Goal: Task Accomplishment & Management: Manage account settings

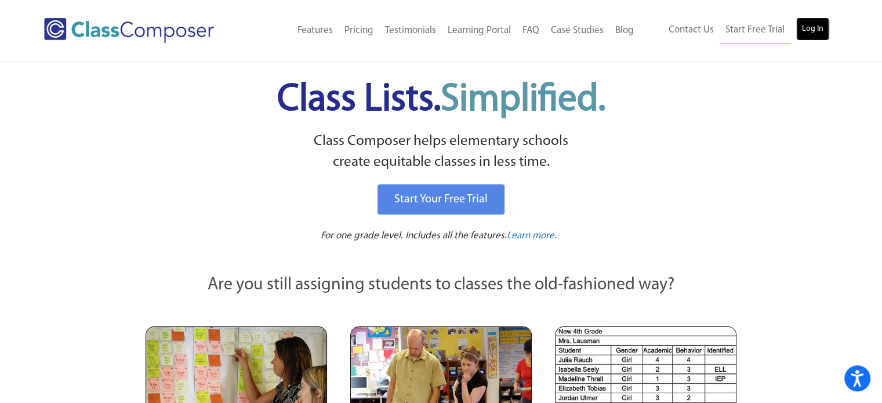
click at [807, 24] on link "Log In" at bounding box center [812, 28] width 33 height 23
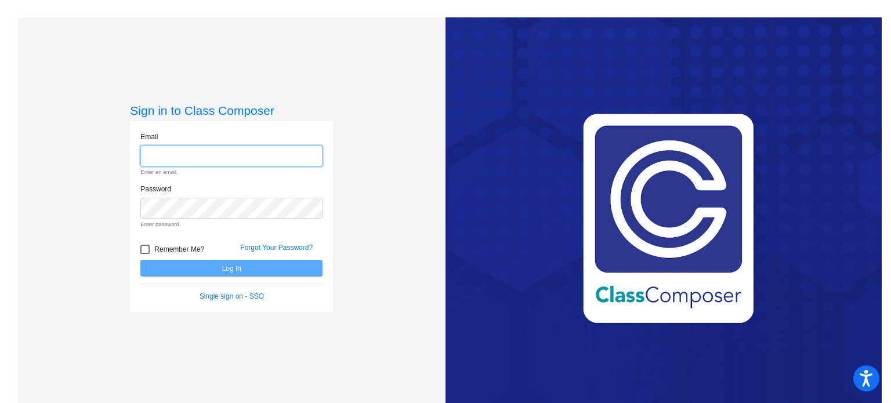
click at [227, 148] on input "email" at bounding box center [231, 156] width 182 height 21
type input "jhollick@mbgsd.org"
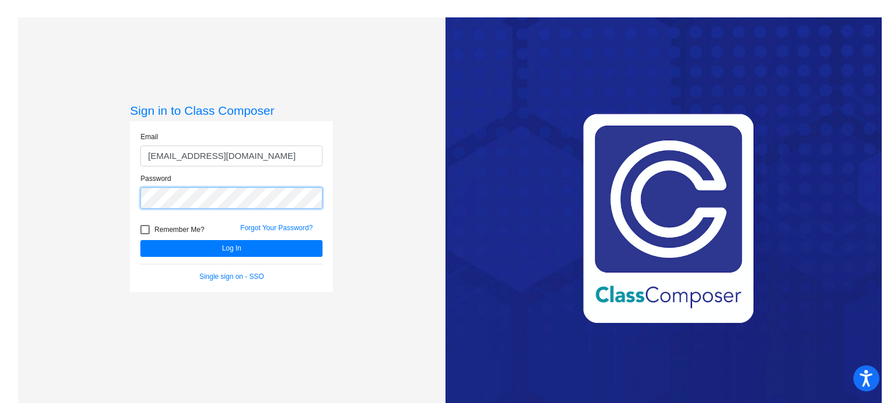
click at [140, 240] on button "Log In" at bounding box center [231, 248] width 182 height 17
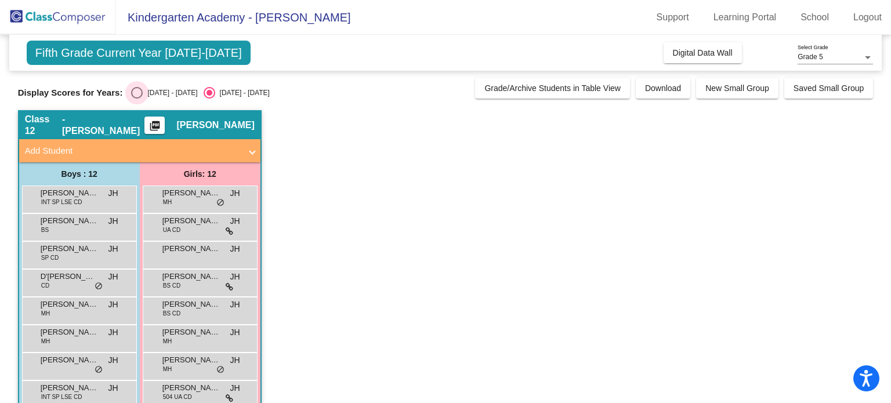
click at [139, 95] on div "Select an option" at bounding box center [137, 93] width 12 height 12
click at [137, 99] on input "2024 - 2025" at bounding box center [136, 99] width 1 height 1
radio input "true"
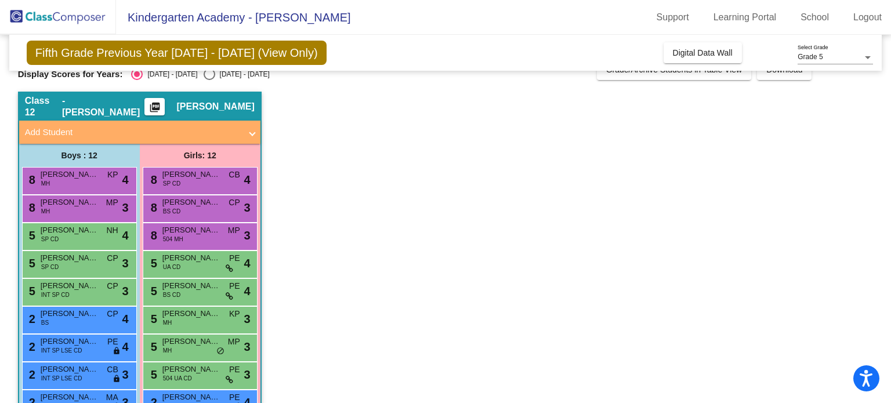
scroll to position [77, 0]
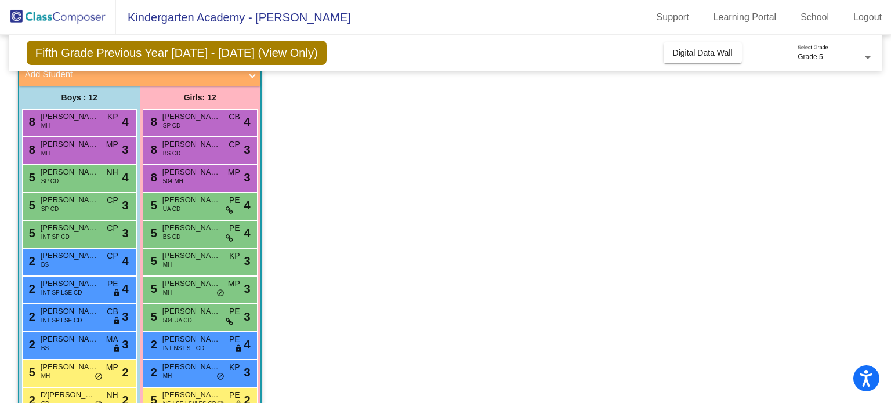
click at [244, 74] on span "Add Student" at bounding box center [137, 74] width 225 height 13
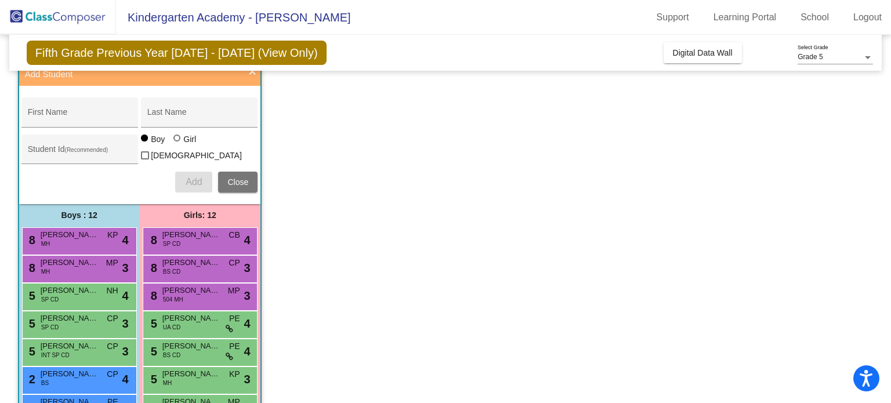
click at [244, 74] on span "Add Student" at bounding box center [137, 74] width 225 height 13
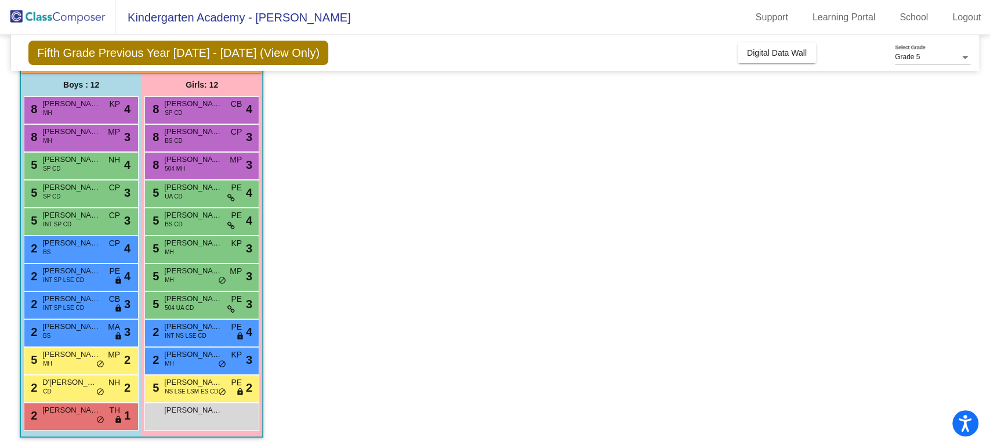
scroll to position [0, 0]
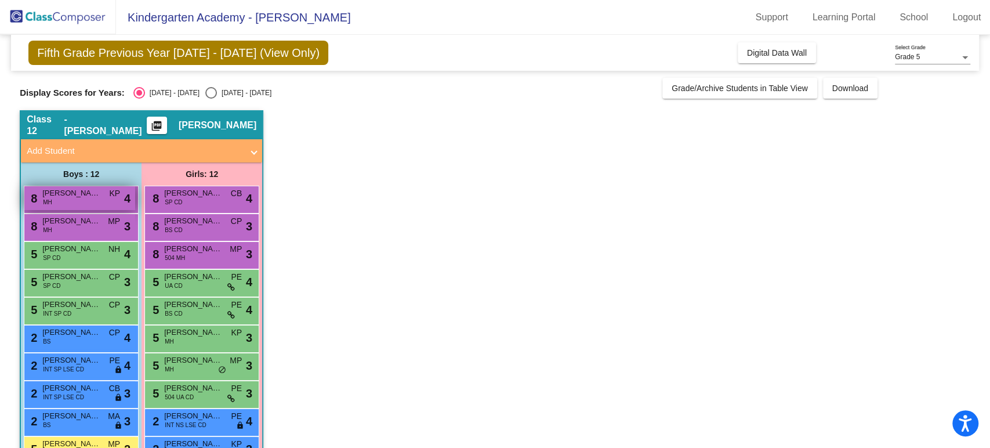
click at [107, 202] on div "8 Daniel Dietrich MH KP lock do_not_disturb_alt 4" at bounding box center [79, 198] width 111 height 24
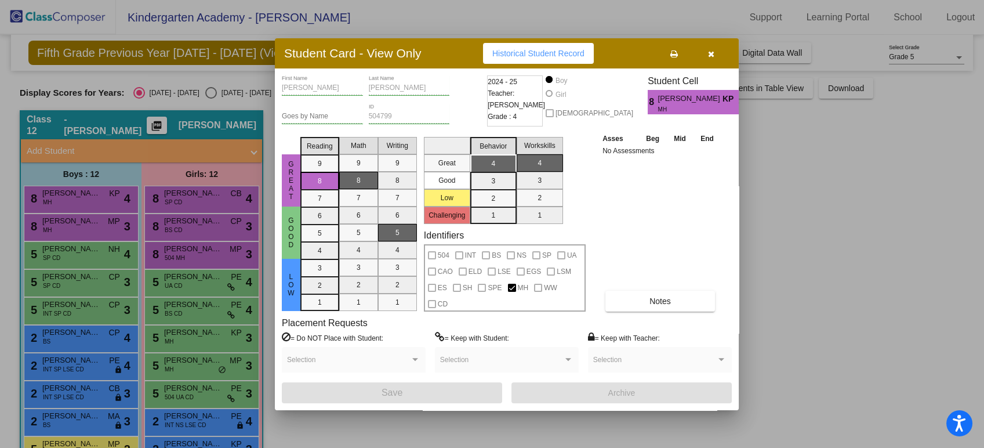
click at [710, 53] on icon "button" at bounding box center [711, 54] width 6 height 8
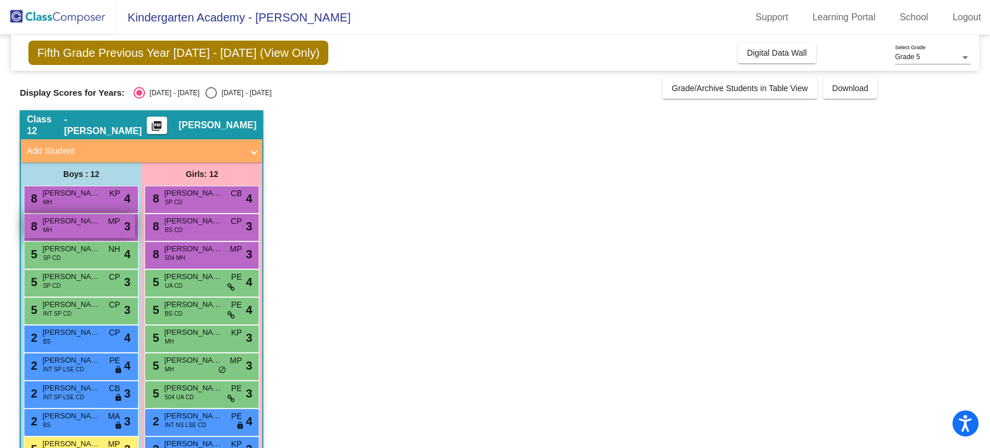
click at [75, 229] on div "8 Daniel Schneider MH MP lock do_not_disturb_alt 3" at bounding box center [79, 226] width 111 height 24
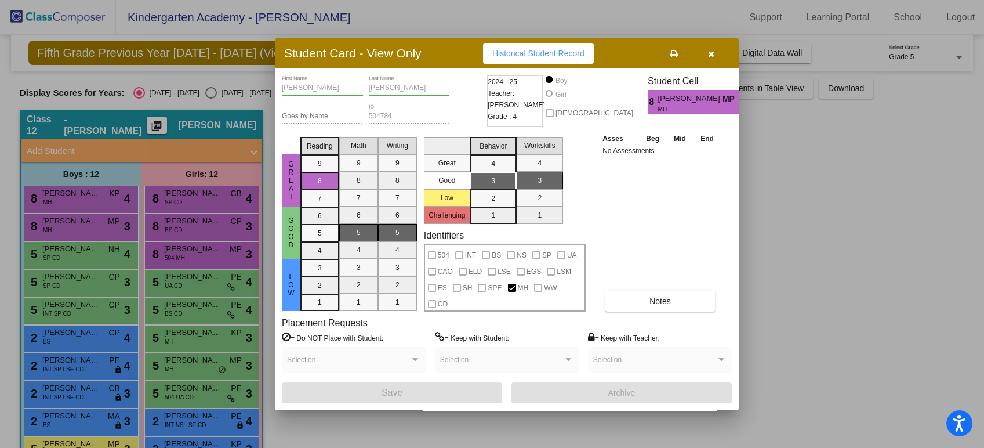
click at [710, 55] on icon "button" at bounding box center [711, 54] width 6 height 8
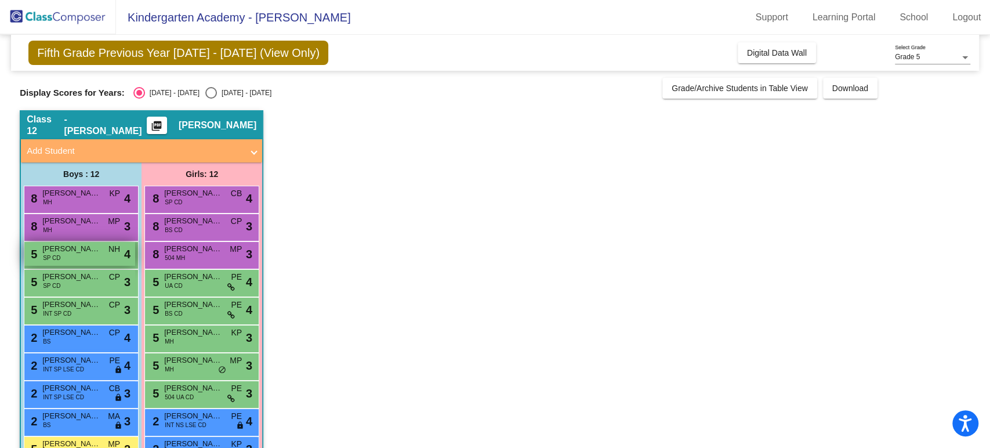
click at [88, 257] on div "5 Bryce Stepp SP CD NH lock do_not_disturb_alt 4" at bounding box center [79, 254] width 111 height 24
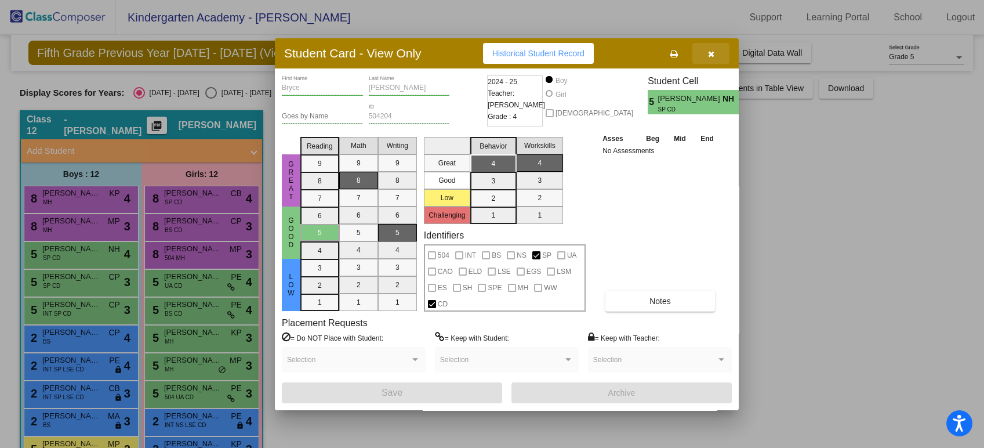
click at [711, 55] on icon "button" at bounding box center [711, 54] width 6 height 8
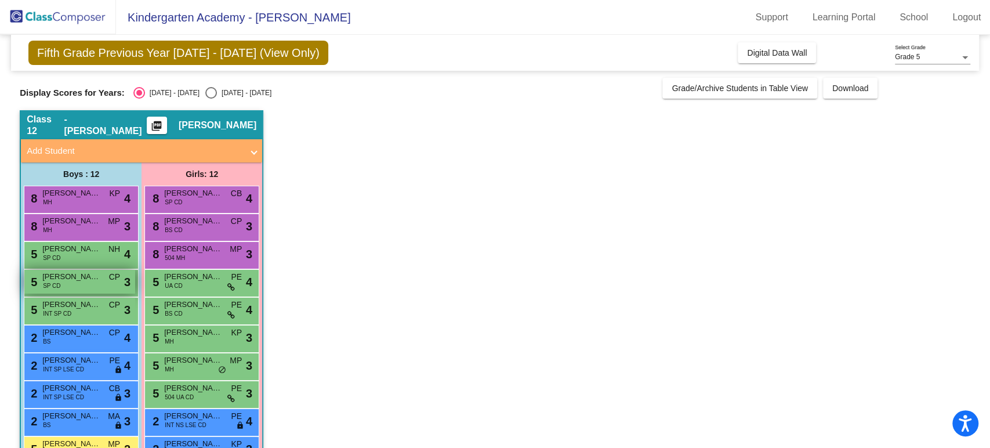
click at [100, 274] on div "5 Jackson Scott SP CD CP lock do_not_disturb_alt 3" at bounding box center [79, 282] width 111 height 24
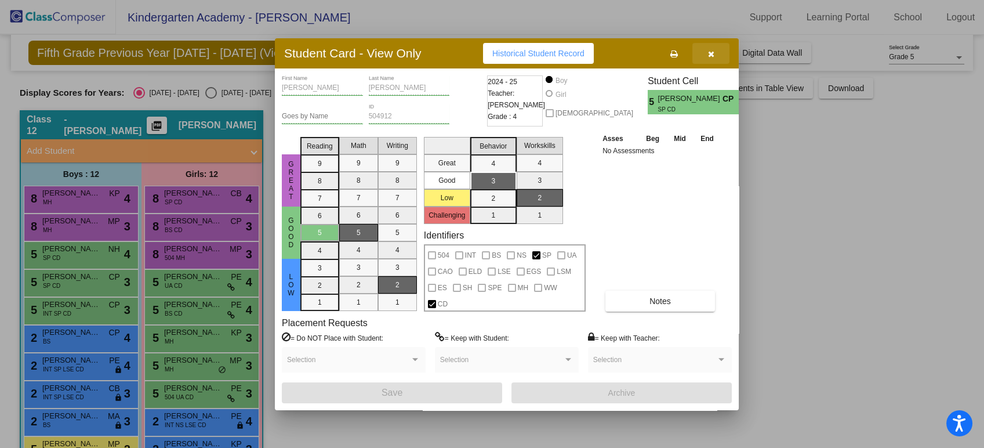
click at [714, 53] on icon "button" at bounding box center [711, 54] width 6 height 8
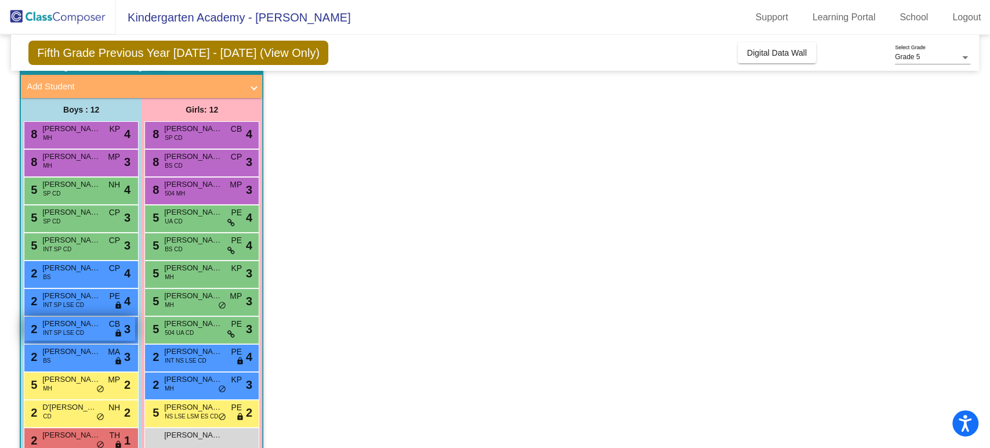
scroll to position [89, 0]
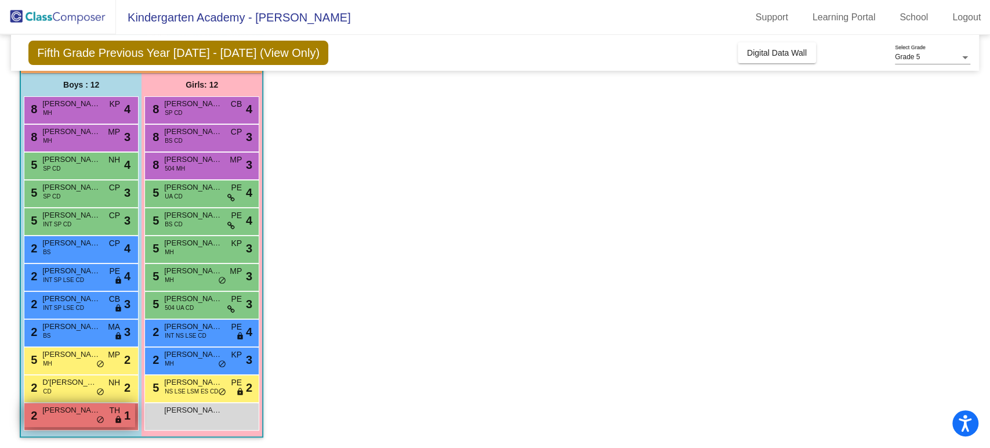
click at [79, 402] on div "2 Deven Noel TH lock do_not_disturb_alt 1" at bounding box center [79, 415] width 111 height 24
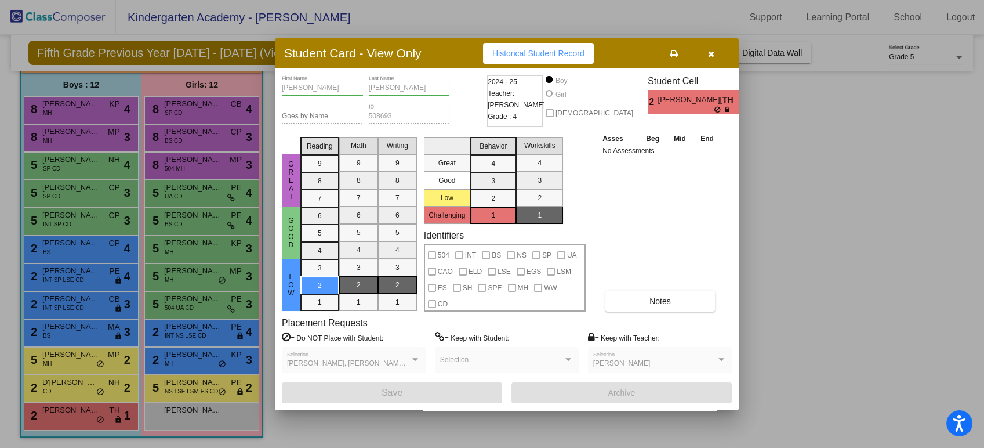
click at [712, 53] on icon "button" at bounding box center [711, 54] width 6 height 8
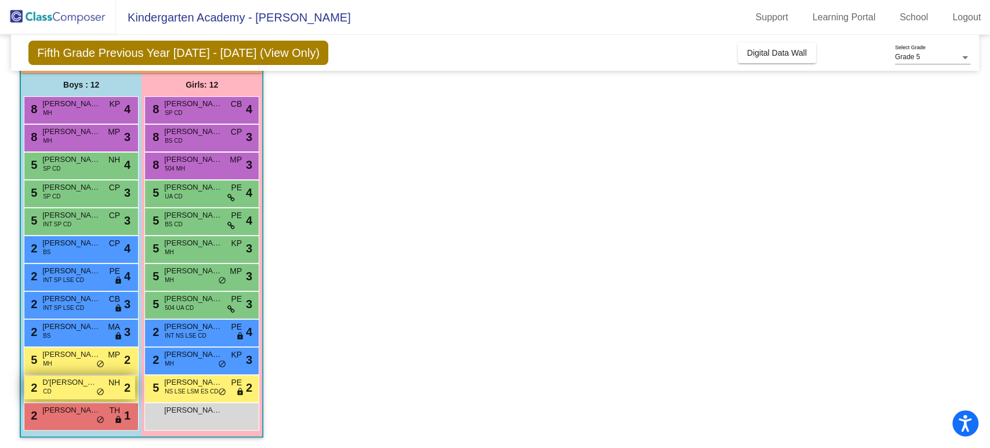
click at [78, 388] on div "2 D'Angelo Doub CD NH lock do_not_disturb_alt 2" at bounding box center [79, 387] width 111 height 24
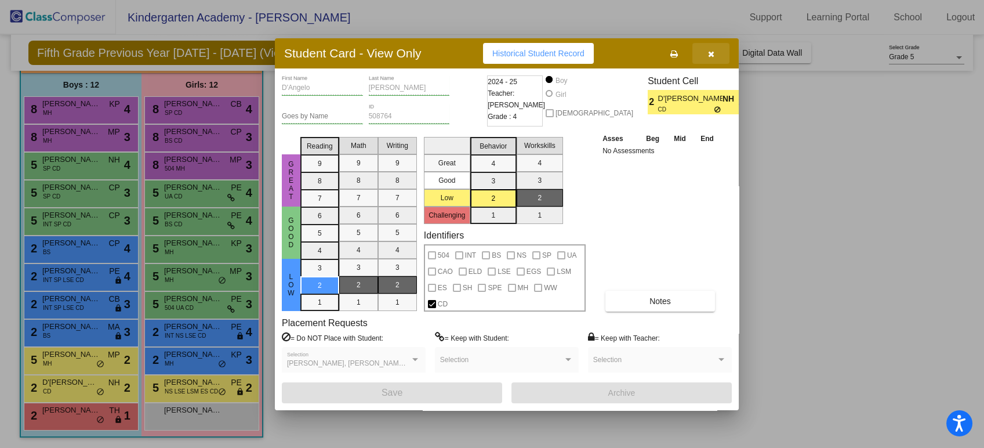
click at [713, 55] on icon "button" at bounding box center [711, 54] width 6 height 8
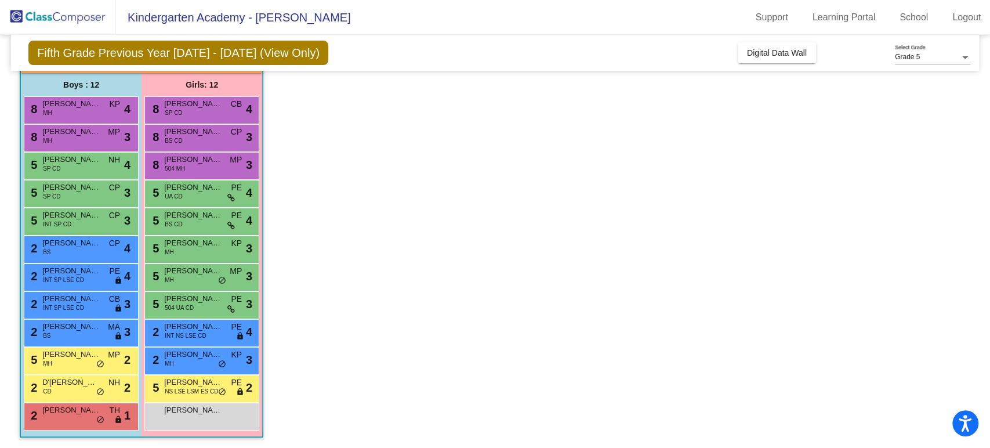
click at [75, 372] on div "5 William Eichelberger MH MP lock do_not_disturb_alt 2" at bounding box center [81, 361] width 115 height 28
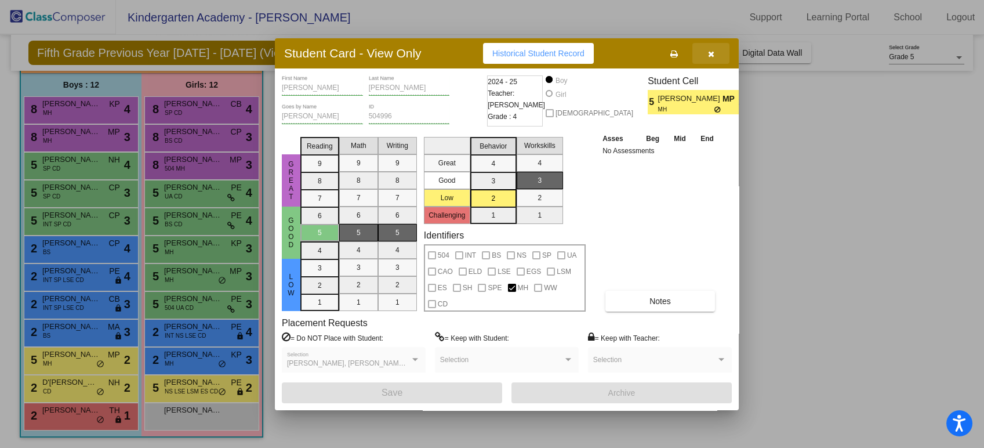
click at [710, 56] on icon "button" at bounding box center [711, 54] width 6 height 8
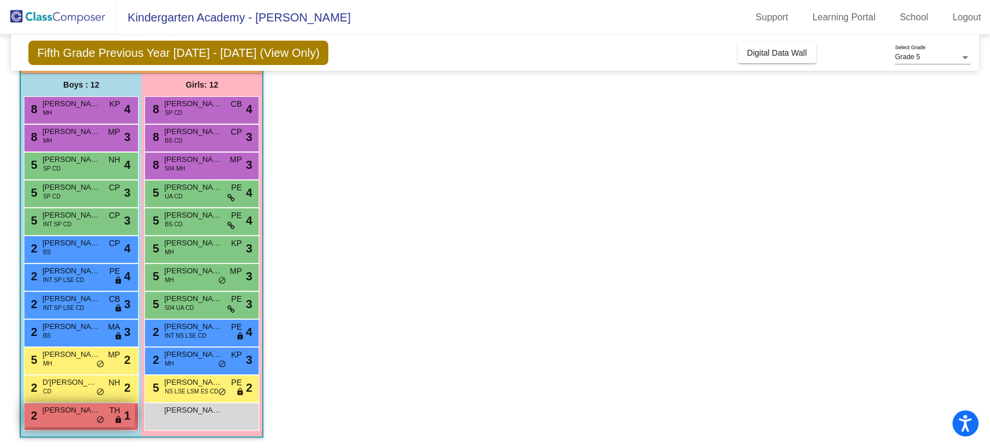
click at [60, 402] on span "Deven Noel" at bounding box center [71, 410] width 58 height 12
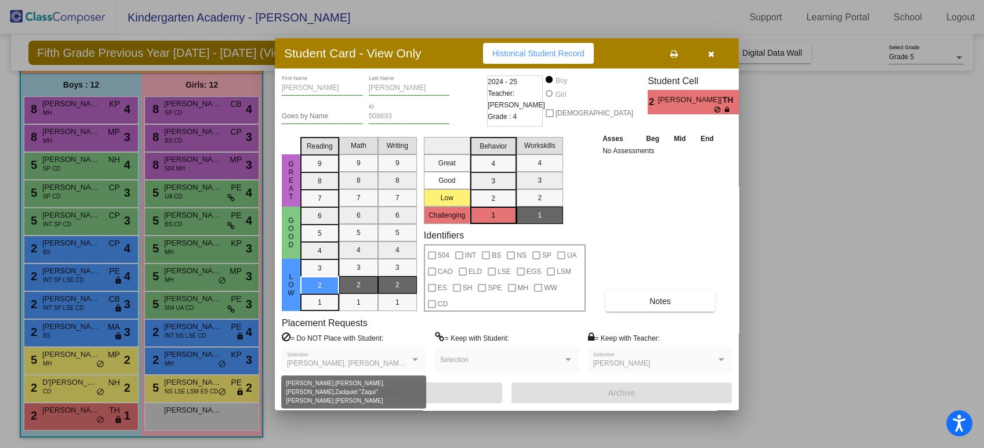
click at [416, 357] on div at bounding box center [415, 359] width 10 height 8
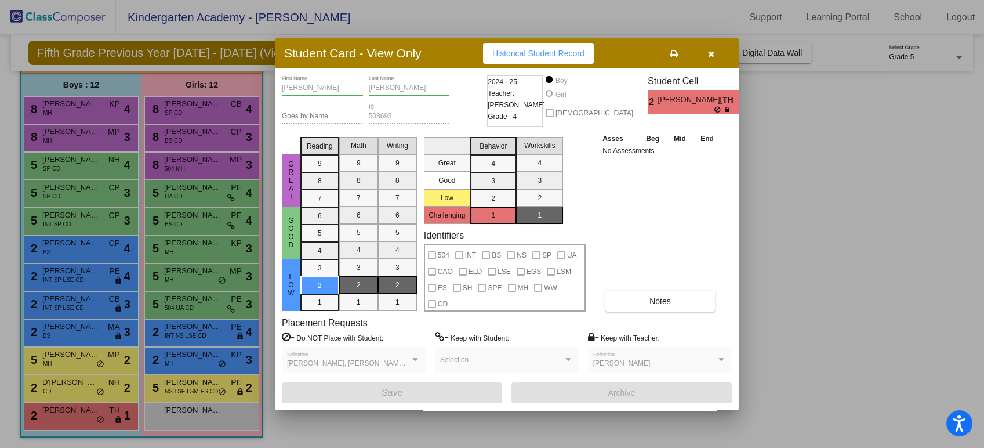
click at [415, 358] on div at bounding box center [415, 359] width 10 height 8
click at [411, 359] on div at bounding box center [415, 359] width 10 height 8
click at [417, 355] on div "Dominic Familia, Hayden Shaffer, Matthew Fields, Zadquiel "Zaqui" Bonano Lopez …" at bounding box center [353, 362] width 133 height 21
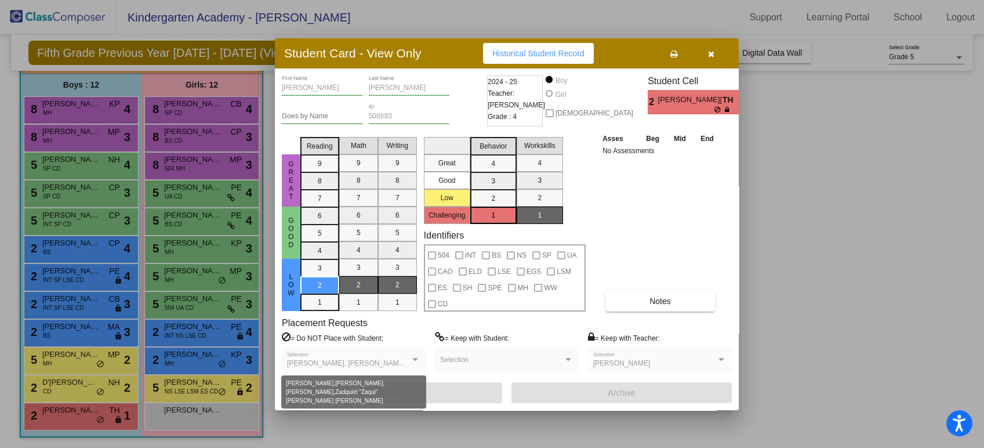
click at [415, 359] on div at bounding box center [415, 359] width 6 height 3
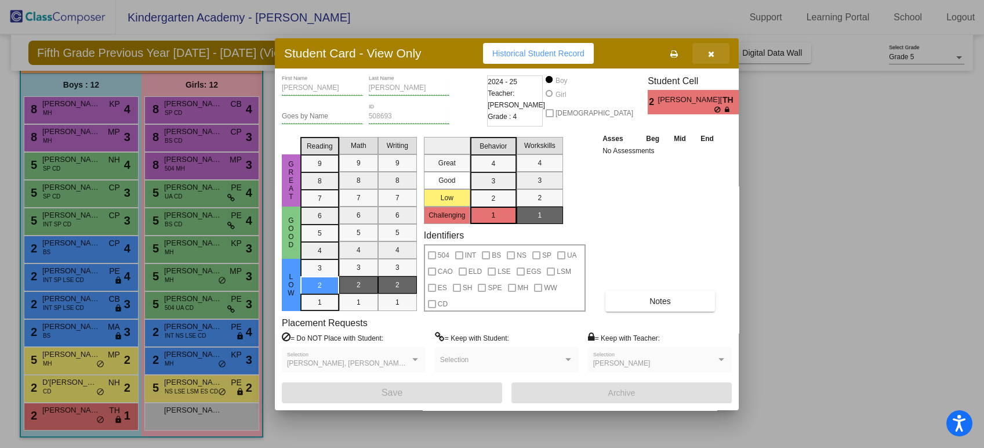
click at [706, 55] on button "button" at bounding box center [710, 53] width 37 height 21
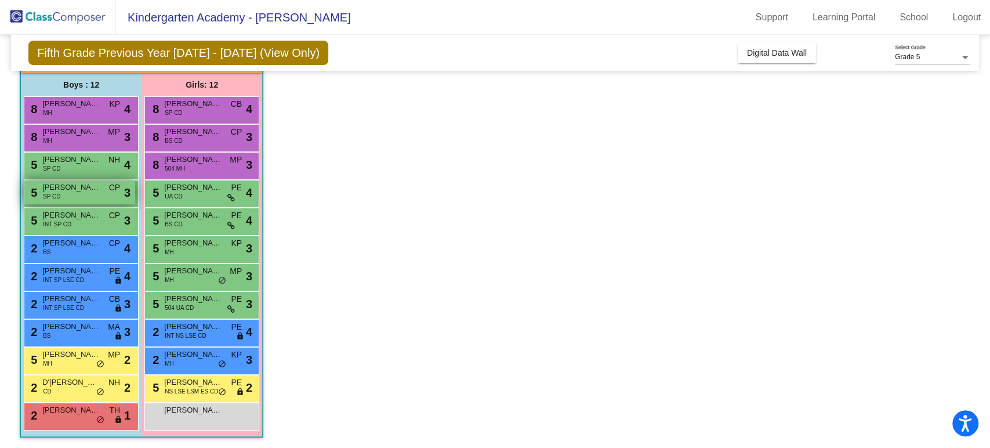
click at [81, 189] on span "Jackson Scott" at bounding box center [71, 187] width 58 height 12
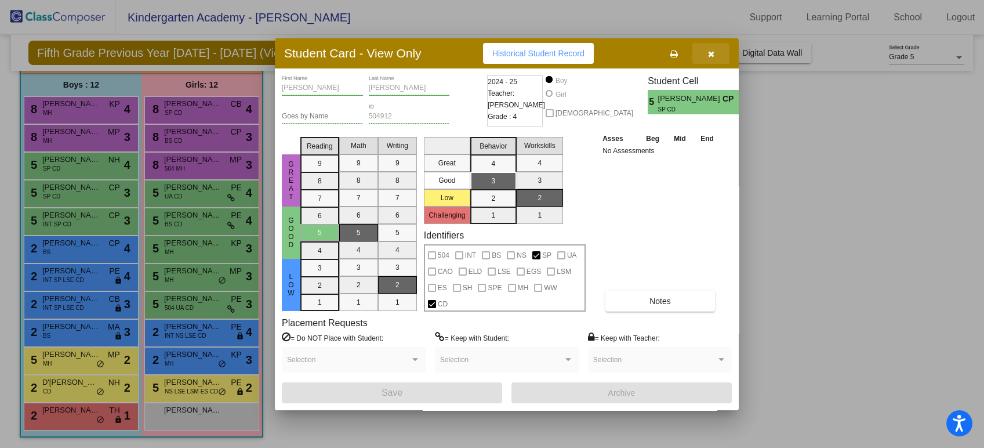
click at [709, 49] on span "button" at bounding box center [711, 53] width 6 height 9
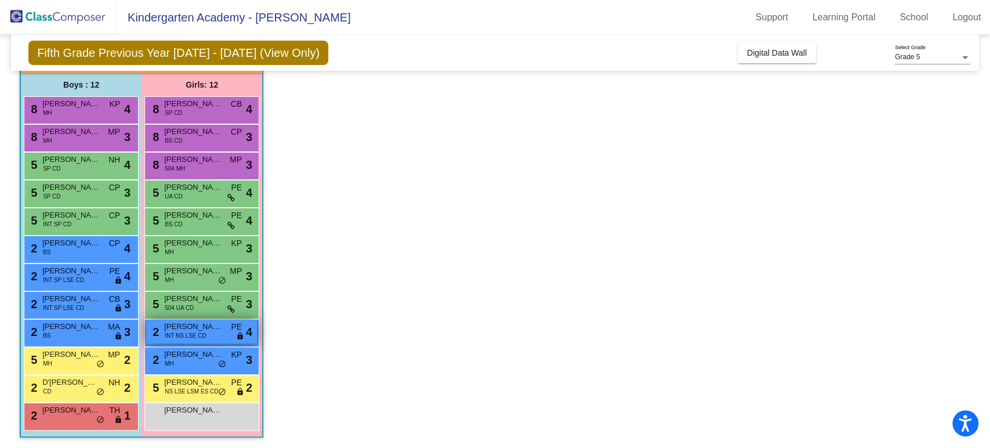
click at [176, 331] on span "INT NS LSE CD" at bounding box center [186, 335] width 42 height 9
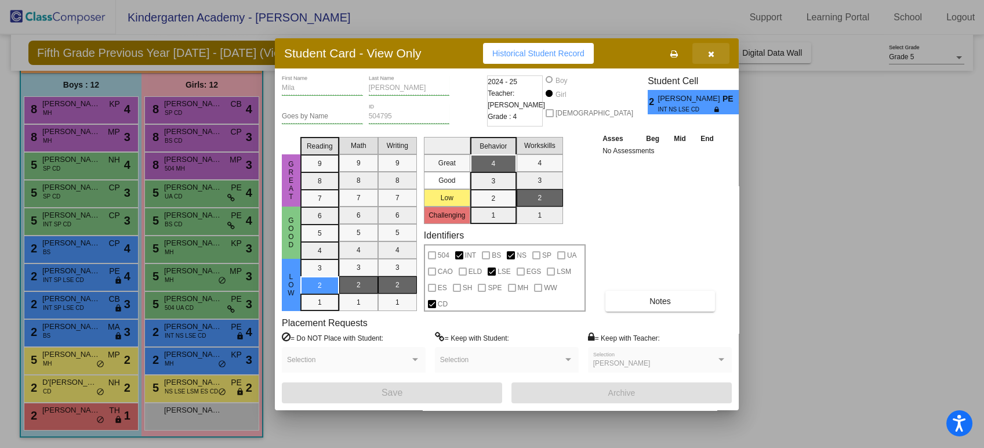
click at [707, 50] on button "button" at bounding box center [710, 53] width 37 height 21
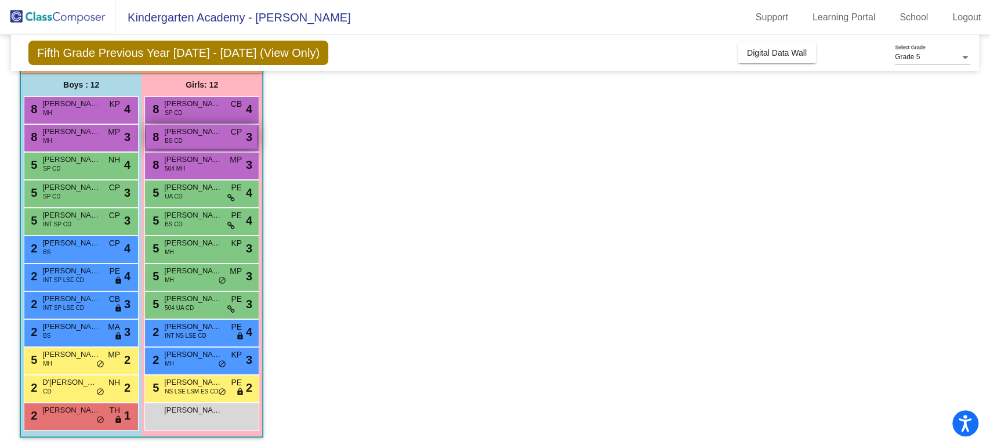
click at [178, 127] on span "Harper Gamble" at bounding box center [193, 132] width 58 height 12
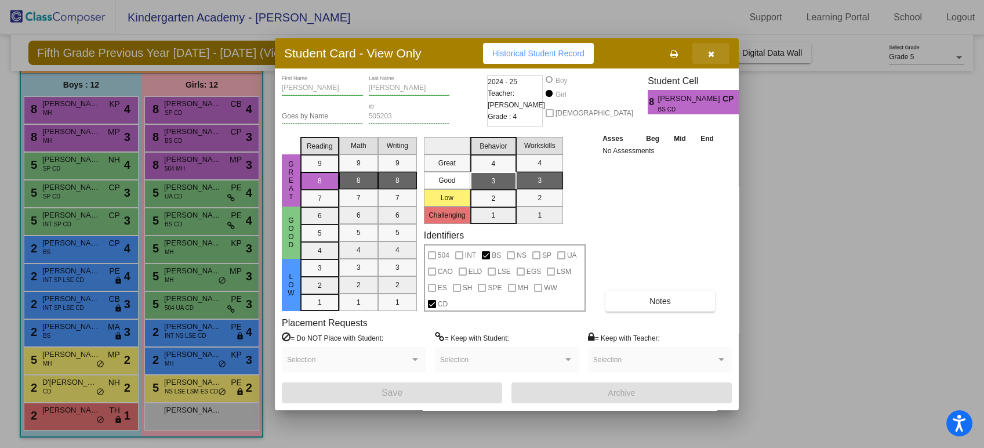
click at [706, 49] on button "button" at bounding box center [710, 53] width 37 height 21
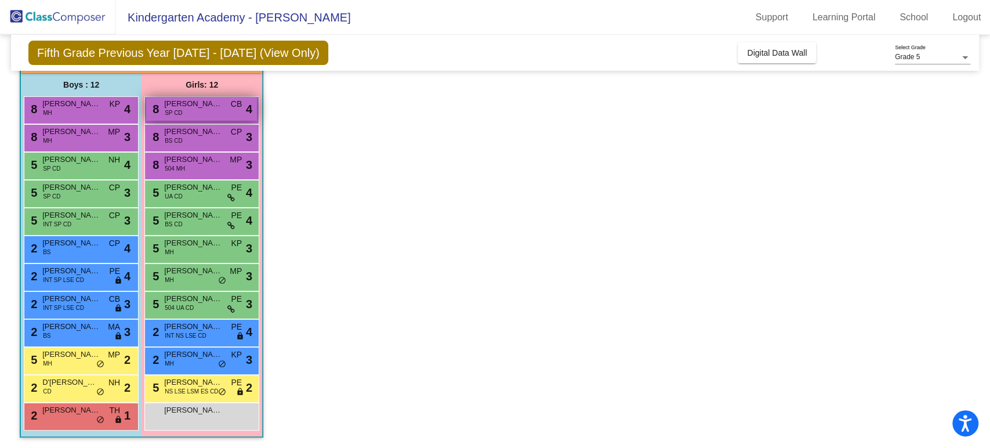
click at [181, 106] on span "Paige Eastlack" at bounding box center [193, 104] width 58 height 12
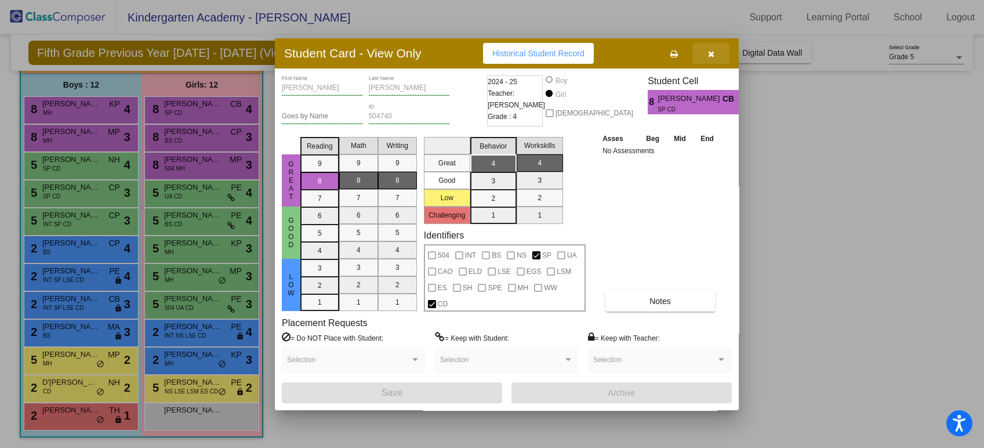
click at [713, 52] on icon "button" at bounding box center [711, 54] width 6 height 8
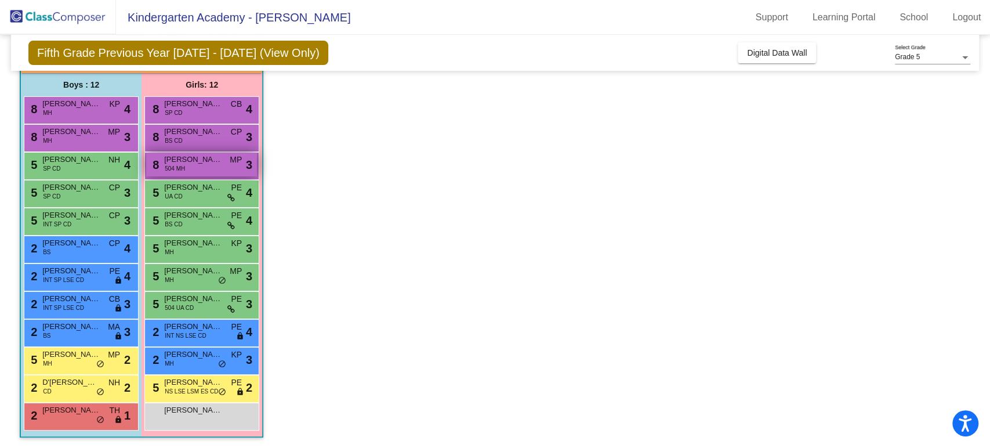
click at [189, 155] on span "Macy Myers" at bounding box center [193, 160] width 58 height 12
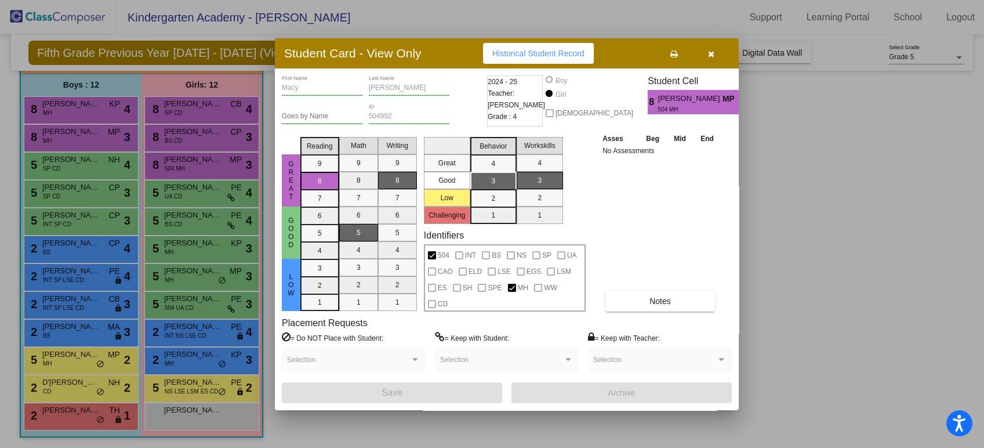
click at [713, 50] on icon "button" at bounding box center [711, 54] width 6 height 8
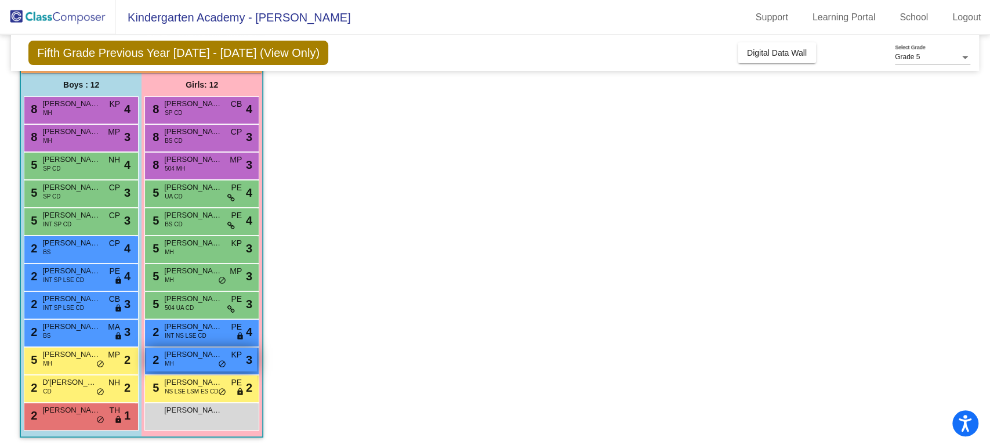
click at [195, 361] on div "2 Avery Olmstead MH KP lock do_not_disturb_alt 3" at bounding box center [201, 359] width 111 height 24
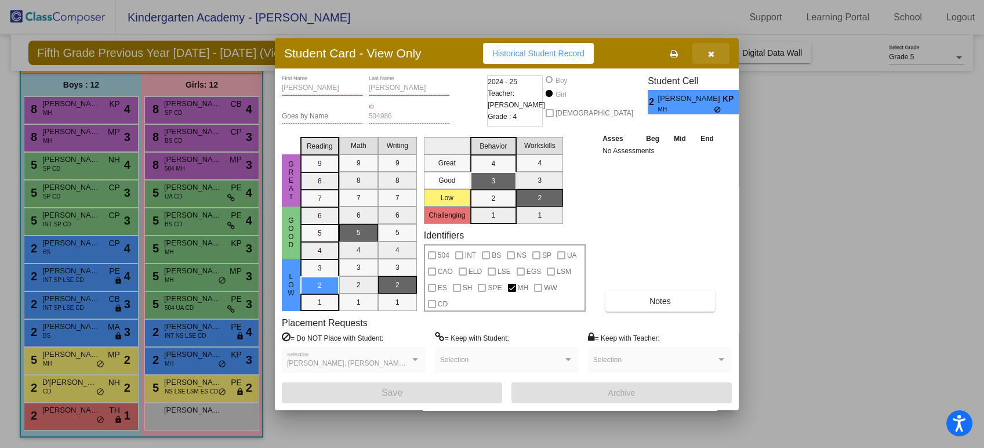
click at [709, 50] on icon "button" at bounding box center [711, 54] width 6 height 8
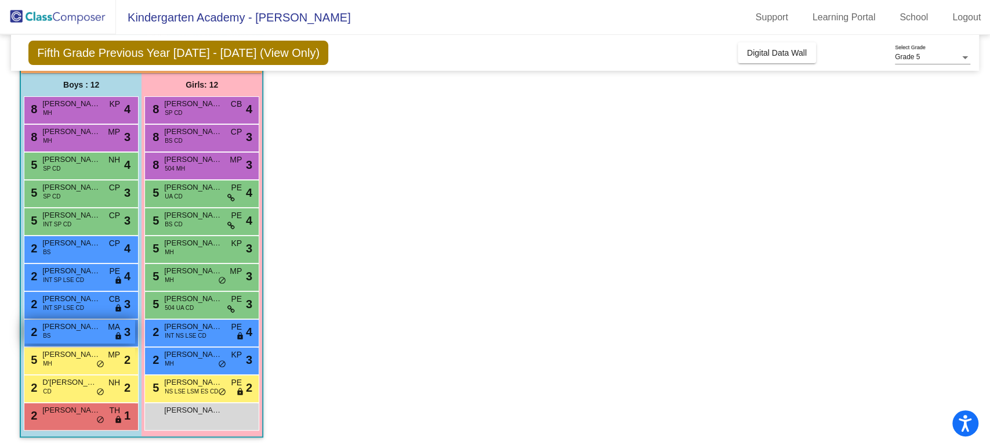
click at [79, 322] on span "Keane McKernan" at bounding box center [71, 327] width 58 height 12
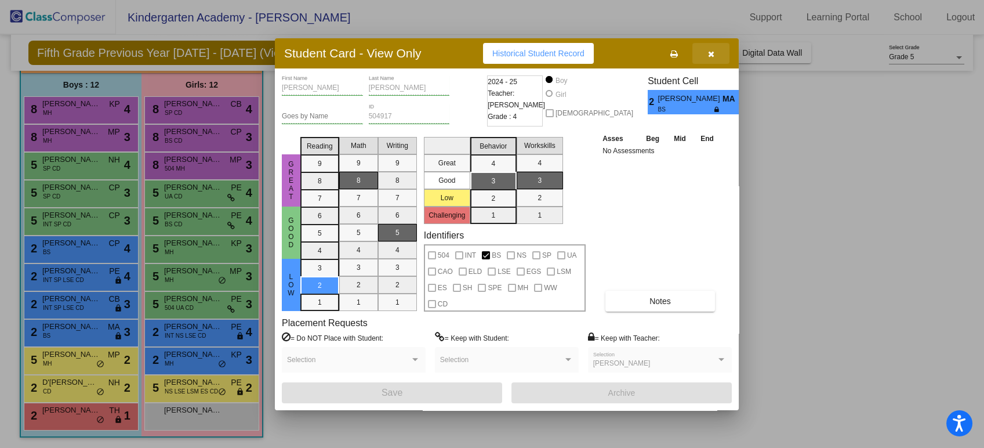
click at [711, 50] on icon "button" at bounding box center [711, 54] width 6 height 8
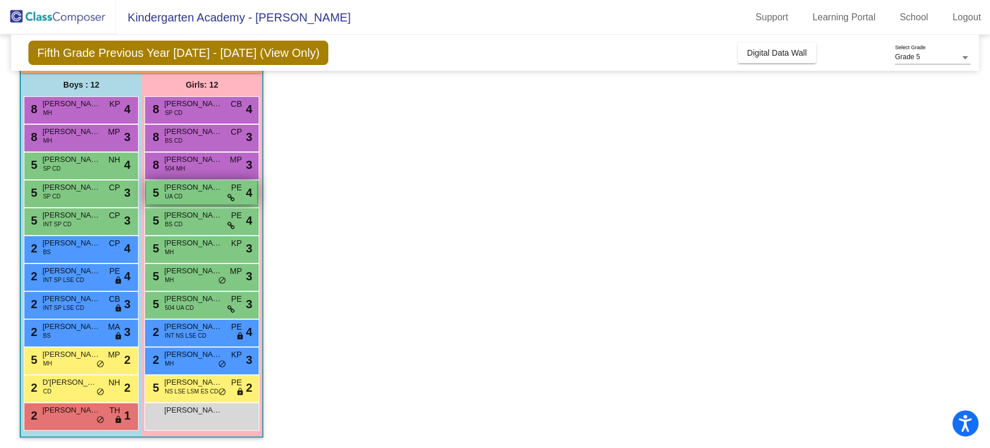
click at [201, 192] on span "Brynlee Szurgot" at bounding box center [193, 187] width 58 height 12
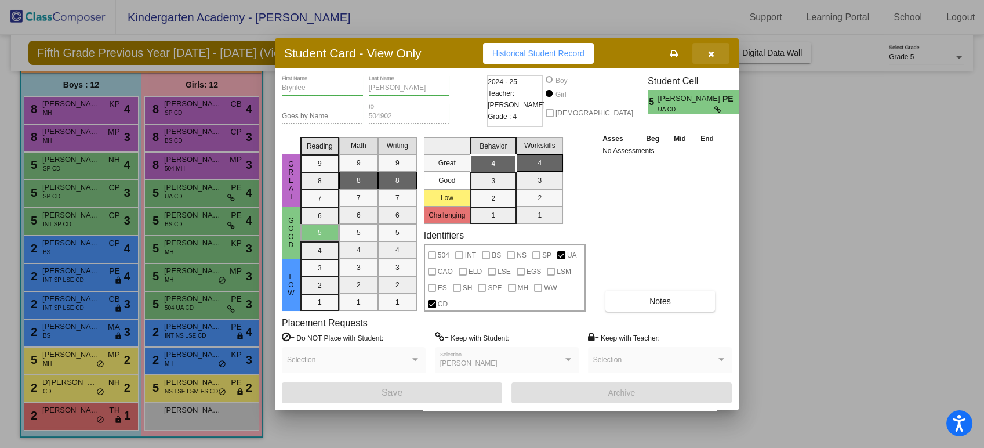
click at [710, 55] on icon "button" at bounding box center [711, 54] width 6 height 8
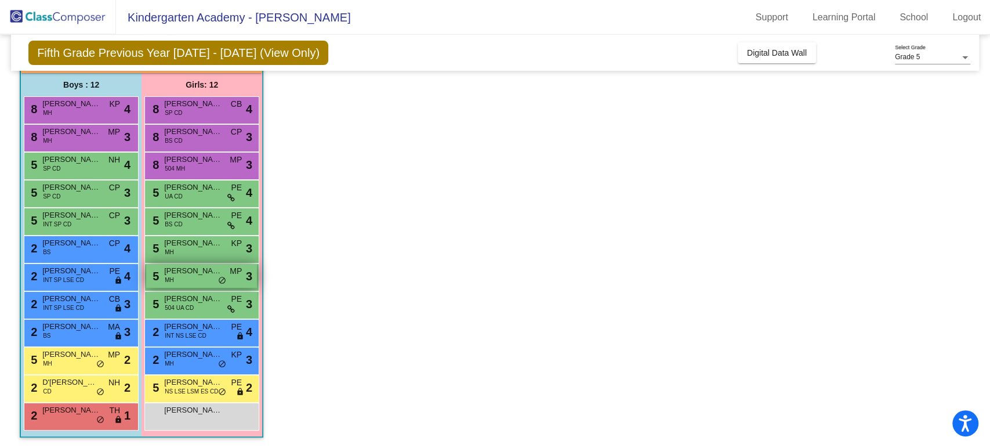
click at [177, 273] on span "Kylan Loper" at bounding box center [193, 271] width 58 height 12
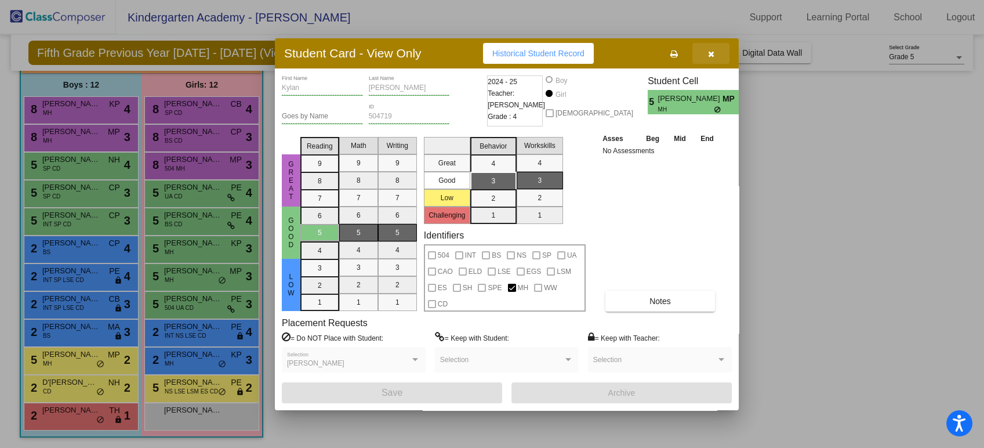
click at [711, 55] on icon "button" at bounding box center [711, 54] width 6 height 8
